Goal: Manage account settings

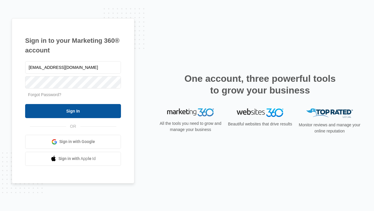
click at [73, 111] on input "Sign In" at bounding box center [73, 111] width 96 height 14
